Goal: Information Seeking & Learning: Learn about a topic

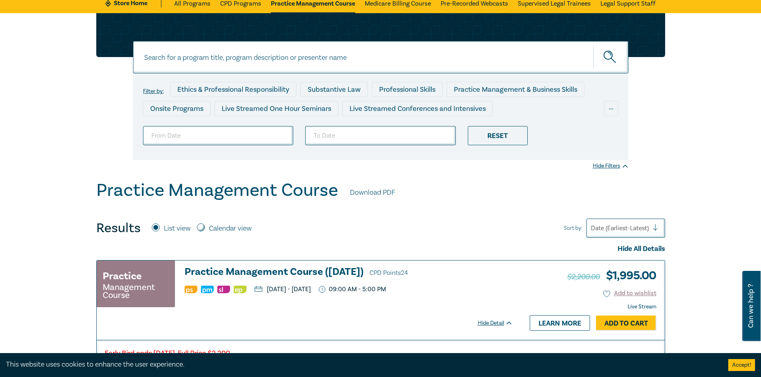
scroll to position [240, 0]
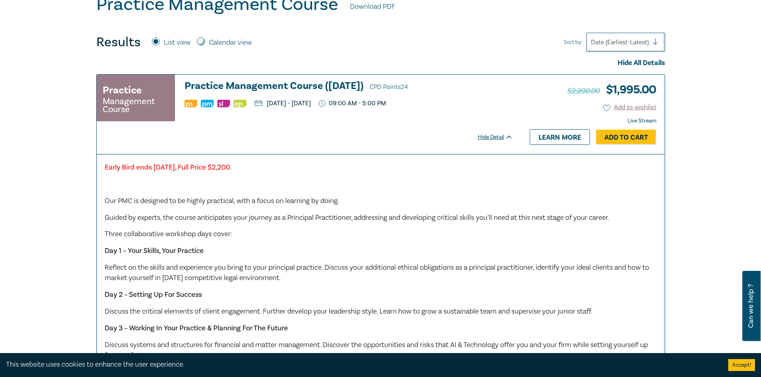
click at [302, 166] on p "Early Bird ends [DATE], Full Price $2,200." at bounding box center [381, 168] width 552 height 10
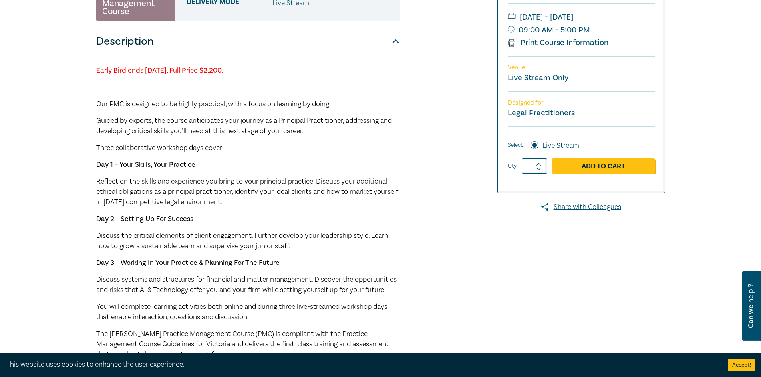
scroll to position [80, 0]
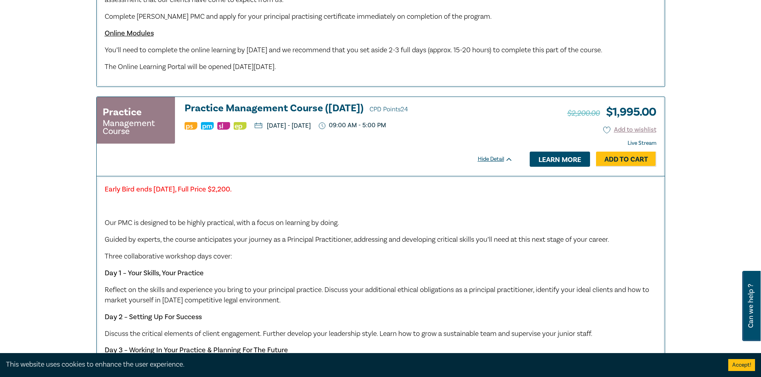
click at [559, 167] on link "Learn more" at bounding box center [560, 159] width 60 height 15
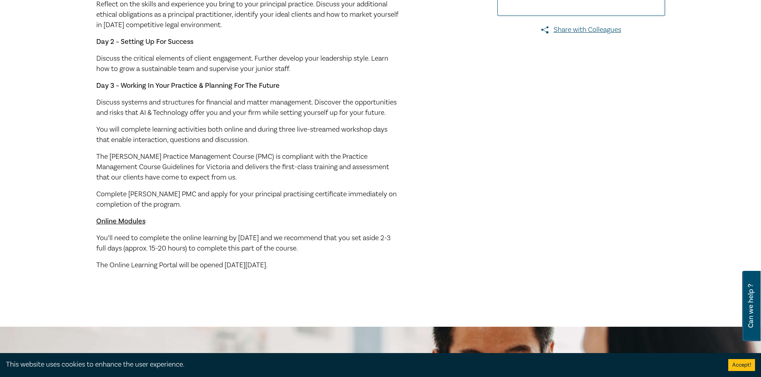
scroll to position [359, 0]
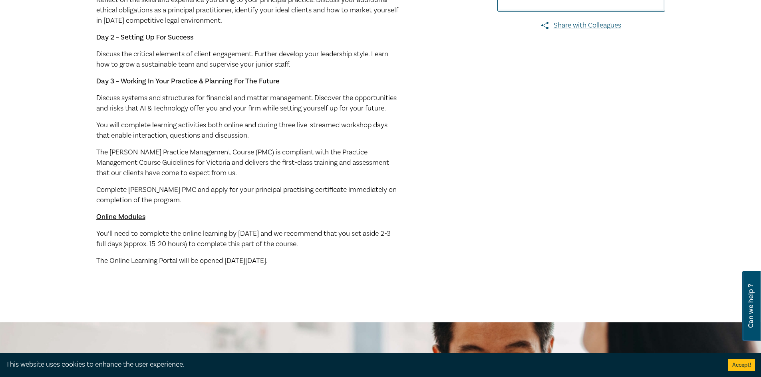
drag, startPoint x: 324, startPoint y: 272, endPoint x: 224, endPoint y: 270, distance: 99.9
click at [224, 266] on p "The Online Learning Portal will be opened [DATE][DATE]." at bounding box center [248, 261] width 304 height 10
click at [223, 266] on span "The Online Learning Portal will be opened [DATE][DATE]." at bounding box center [181, 260] width 171 height 9
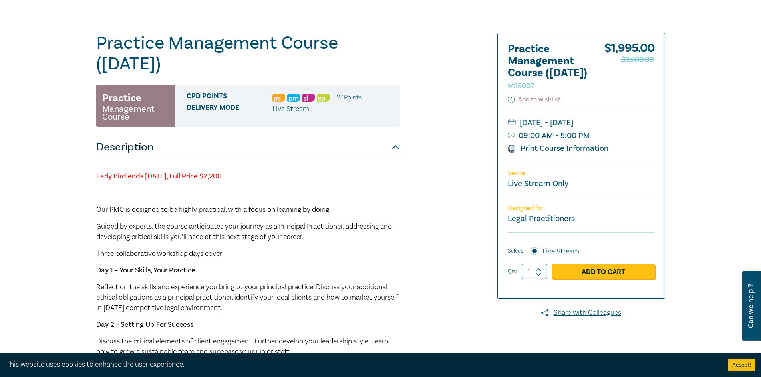
scroll to position [80, 0]
